Goal: Check status: Check status

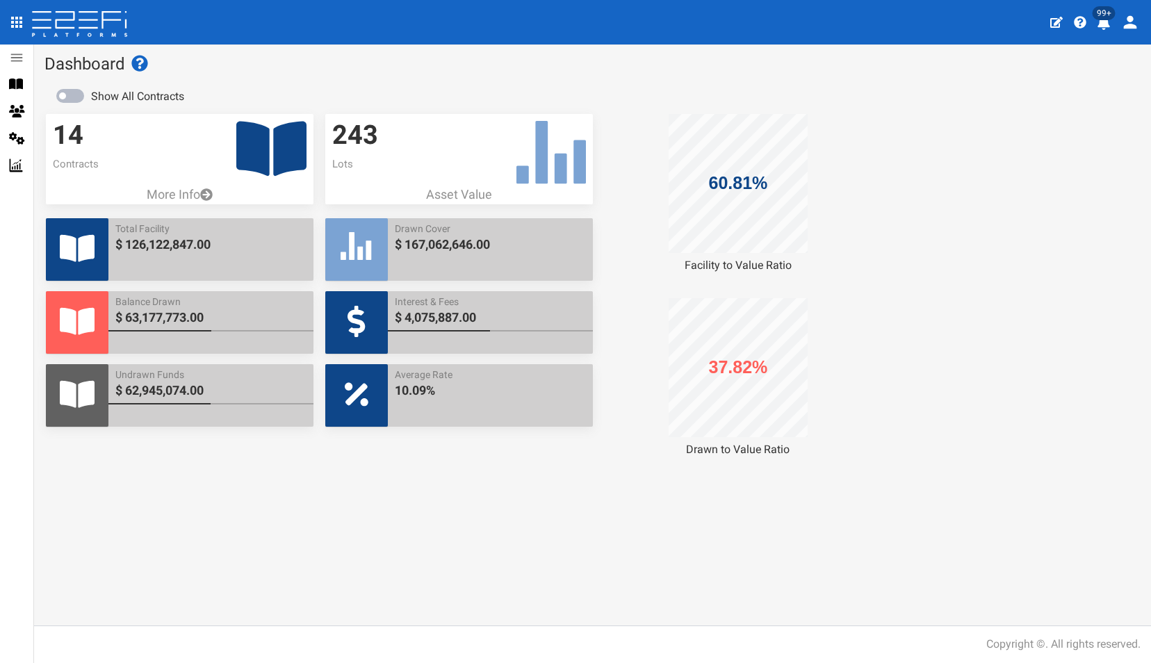
drag, startPoint x: 0, startPoint y: 0, endPoint x: 595, endPoint y: 235, distance: 639.5
click at [595, 235] on div "60.81% Facility to Value Ratio 37.82% Drawn to Value Ratio" at bounding box center [732, 286] width 279 height 344
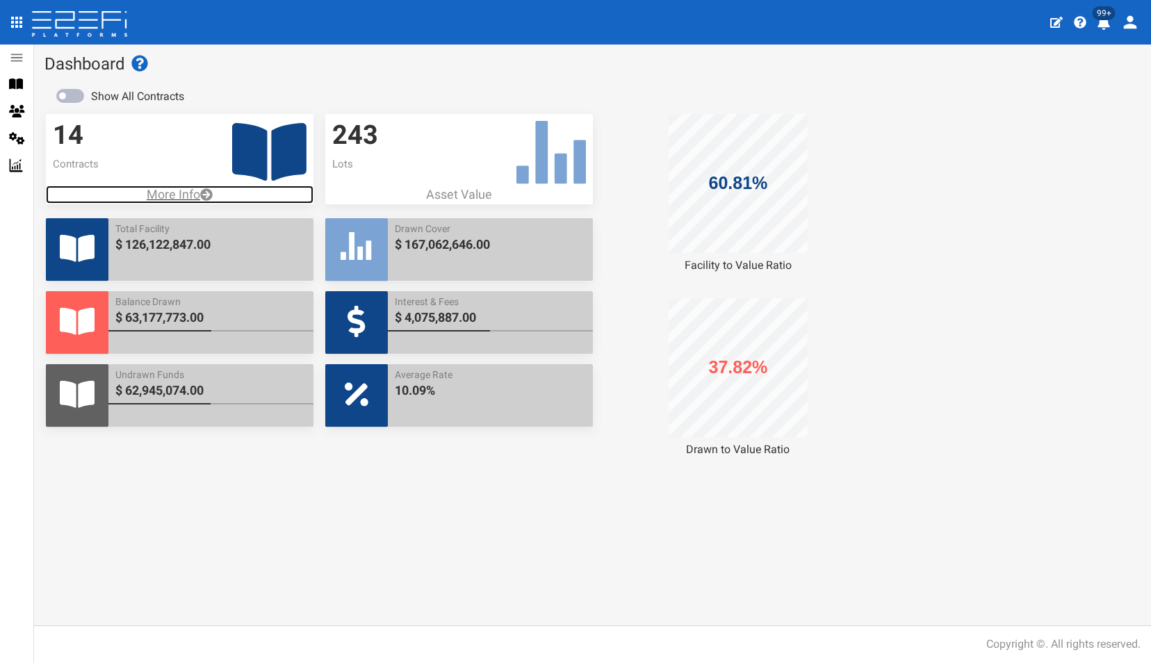
click at [174, 197] on p "More Info" at bounding box center [180, 195] width 268 height 18
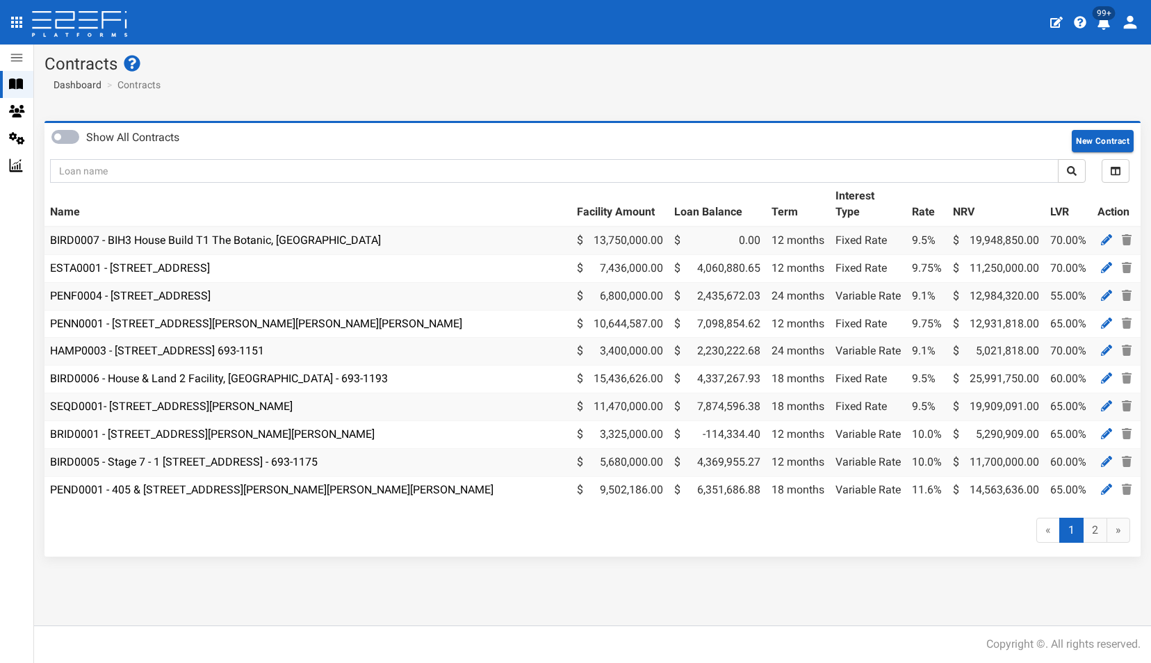
click at [1108, 21] on icon "profile" at bounding box center [1103, 23] width 13 height 14
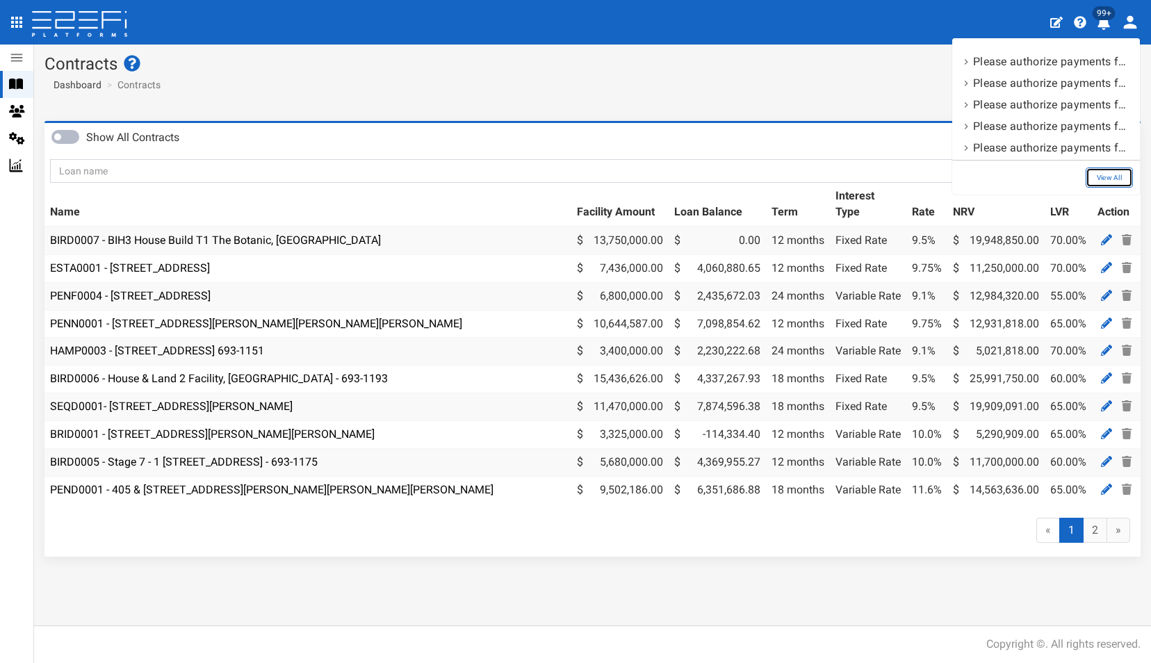
click at [1110, 182] on link "View All" at bounding box center [1108, 177] width 47 height 20
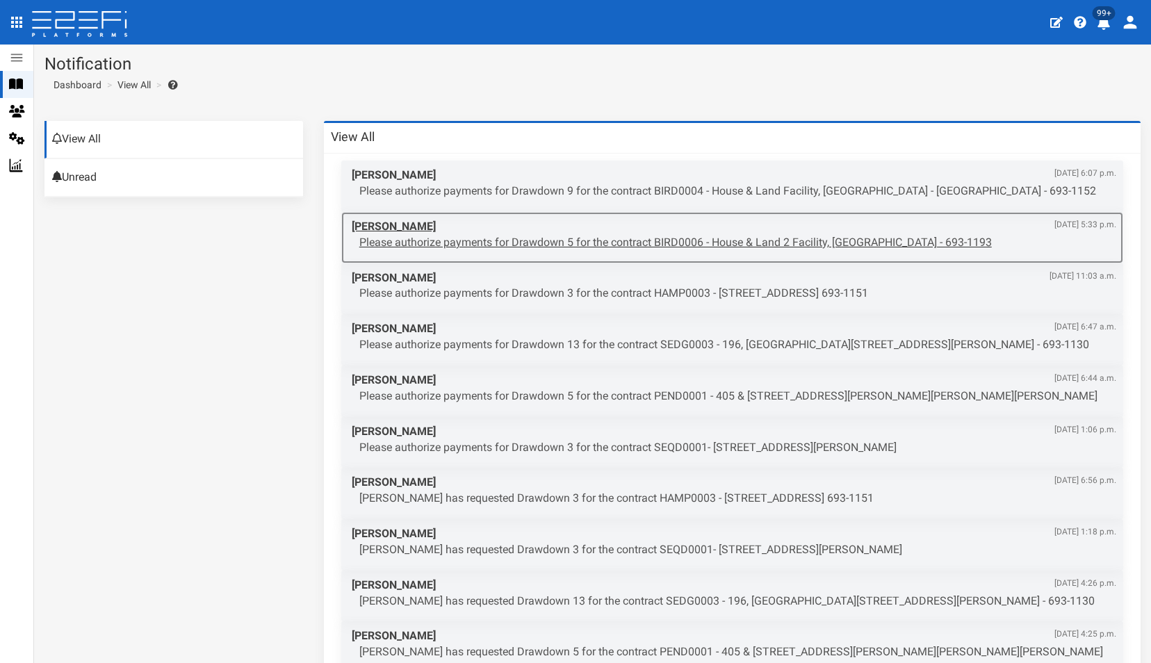
click at [610, 240] on p "Please authorize payments for Drawdown 5 for the contract BIRD0006 - House & La…" at bounding box center [737, 243] width 757 height 16
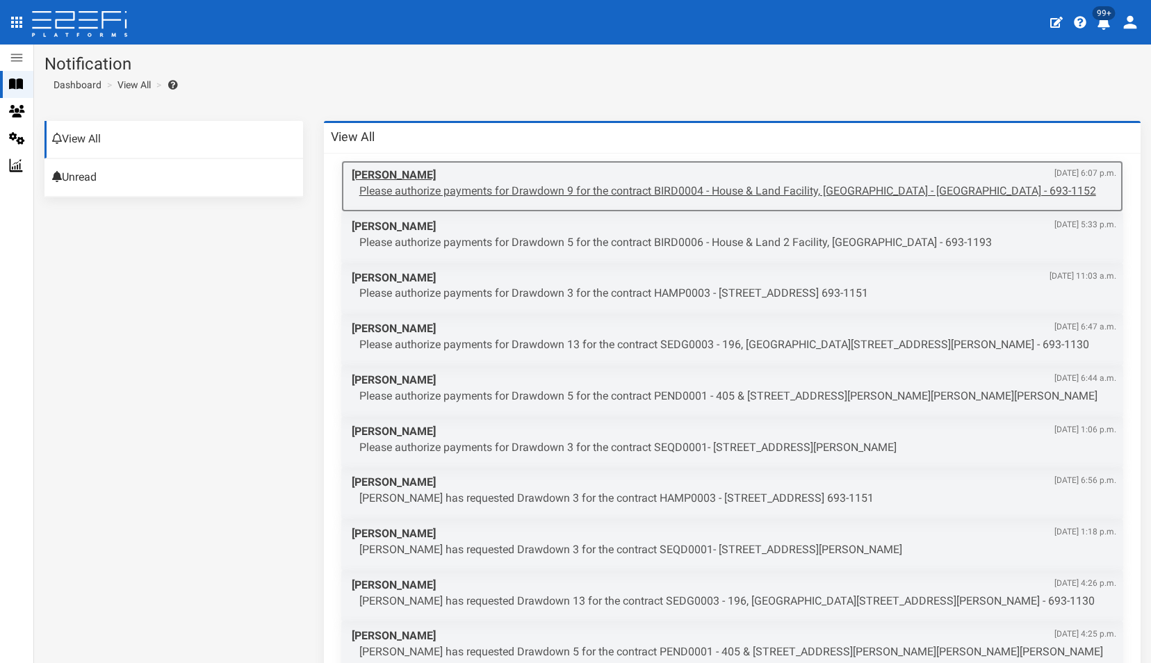
click at [630, 194] on p "Please authorize payments for Drawdown 9 for the contract BIRD0004 - House & La…" at bounding box center [737, 191] width 757 height 16
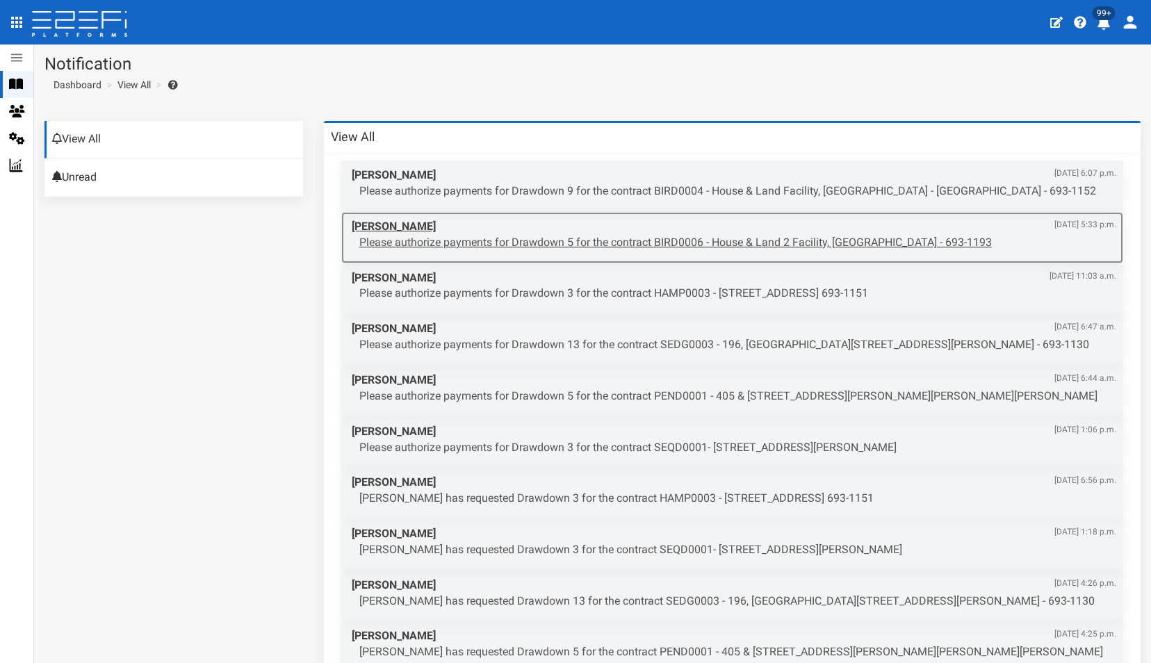
click at [506, 239] on p "Please authorize payments for Drawdown 5 for the contract BIRD0006 - House & La…" at bounding box center [737, 243] width 757 height 16
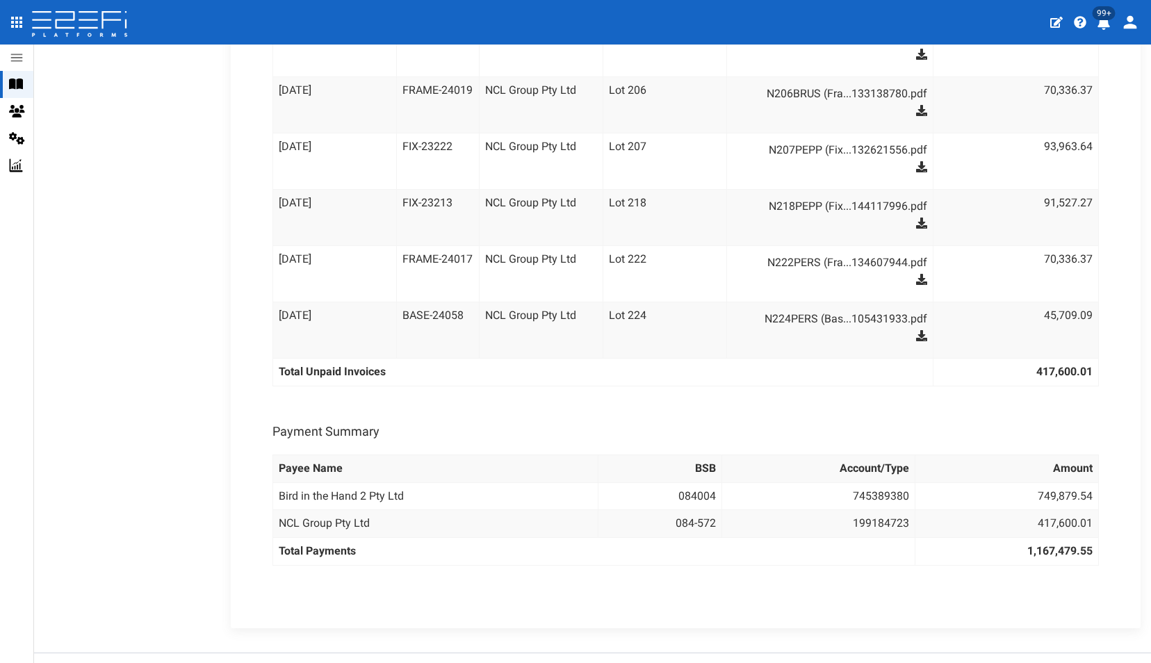
scroll to position [1131, 0]
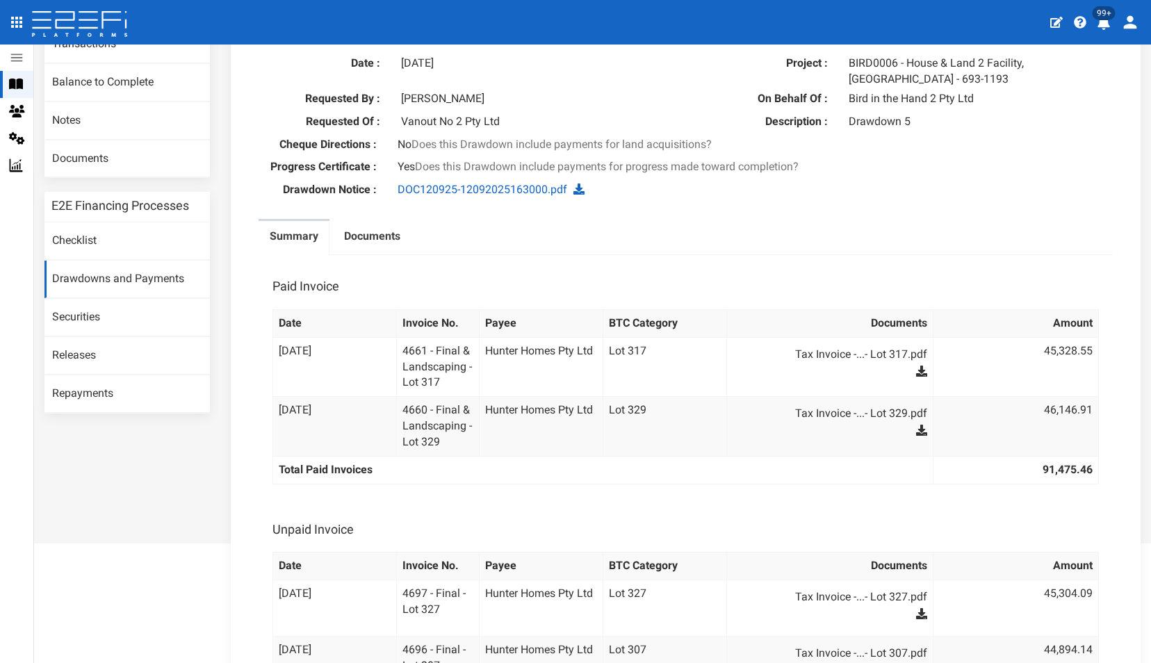
scroll to position [520, 0]
